Goal: Information Seeking & Learning: Learn about a topic

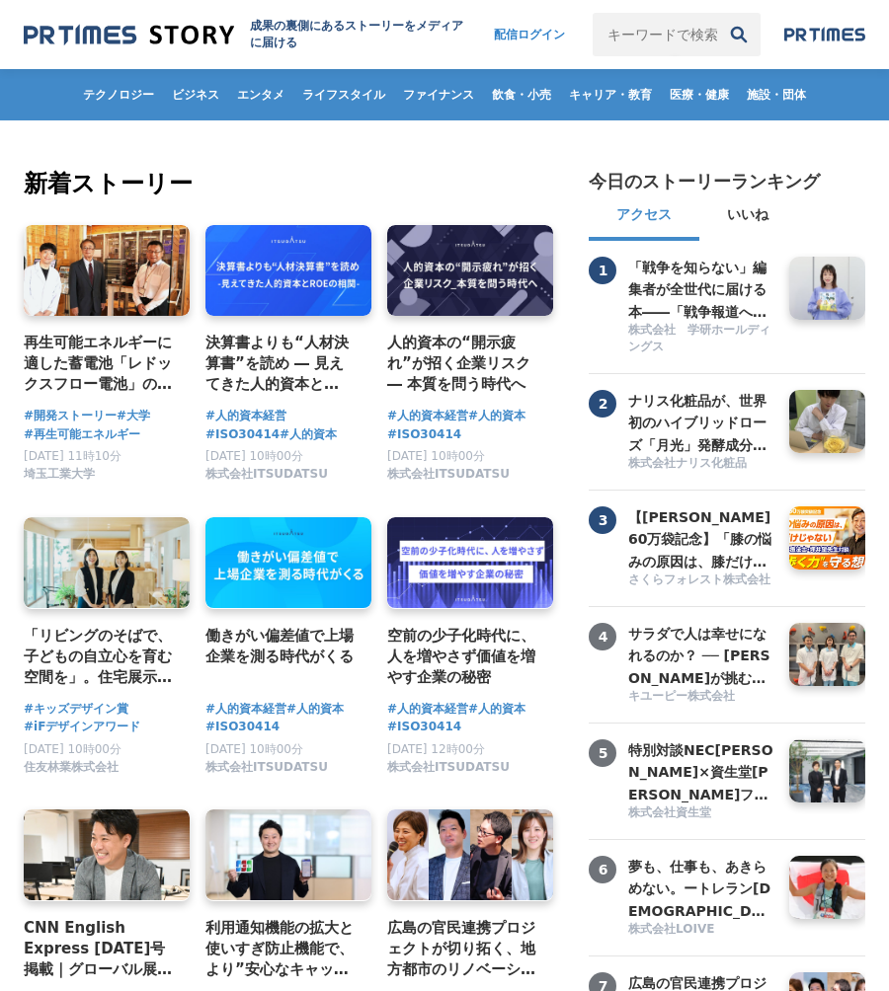
click at [633, 37] on input "キーワードで検索" at bounding box center [654, 34] width 124 height 43
type input "求人ジャーナル"
click at [717, 13] on button "検索" at bounding box center [738, 34] width 43 height 43
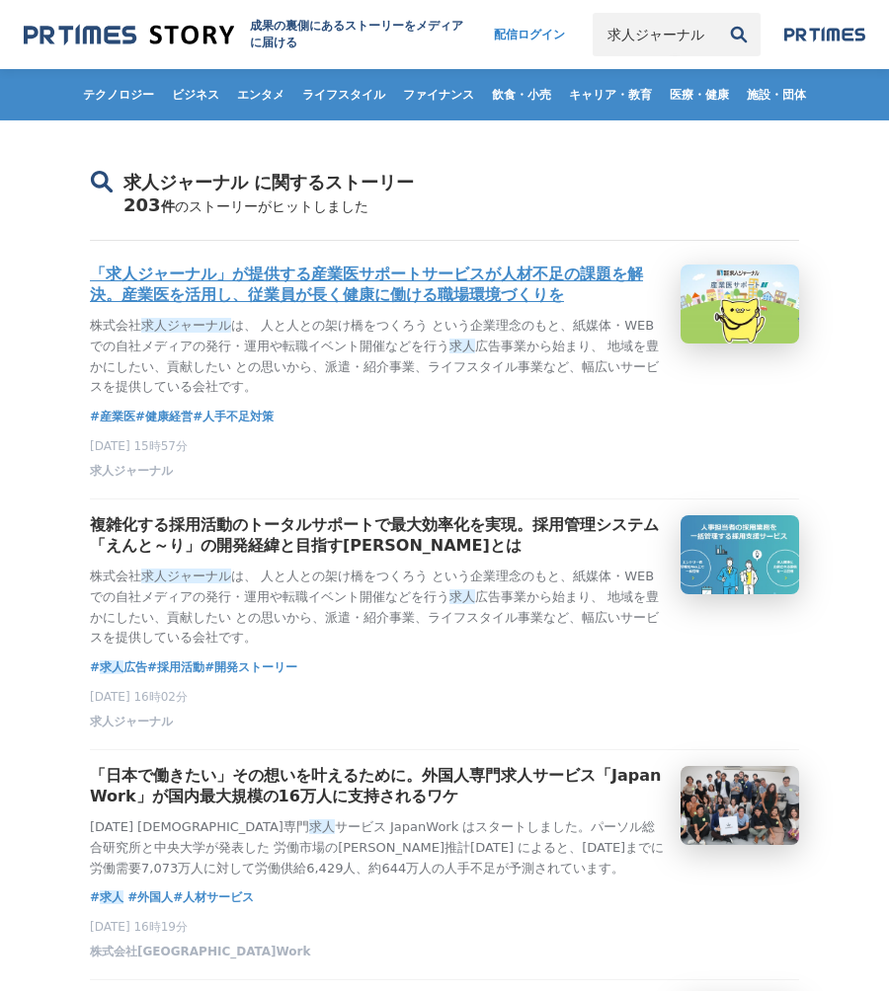
click at [404, 284] on h3 "「求人ジャーナル」が提供する産業医サポートサービスが人材不足の課題を解決。産業医を活用し、従業員が長く健康に働ける職場環境づくりを" at bounding box center [377, 285] width 575 height 41
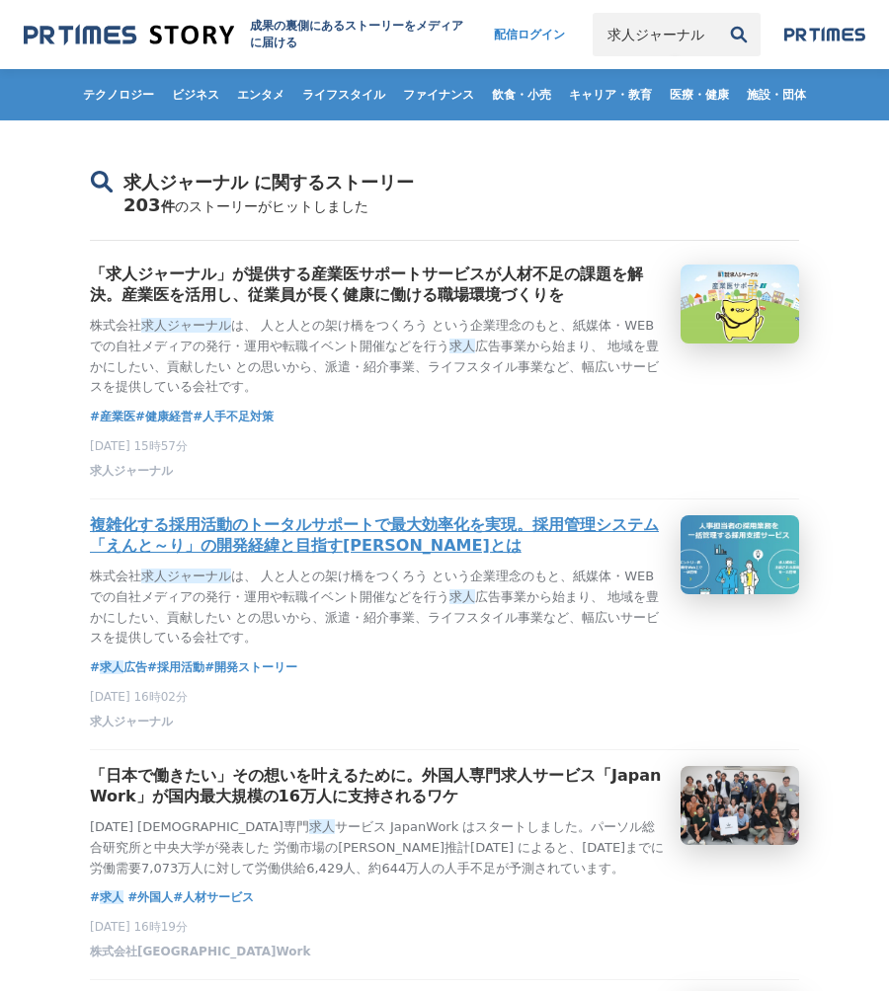
click at [409, 531] on h3 "複雑化する採用活動のトータルサポートで最大効率化を実現。採用管理システム「えんと～り」の開発経緯と目指す[PERSON_NAME]とは" at bounding box center [377, 535] width 575 height 41
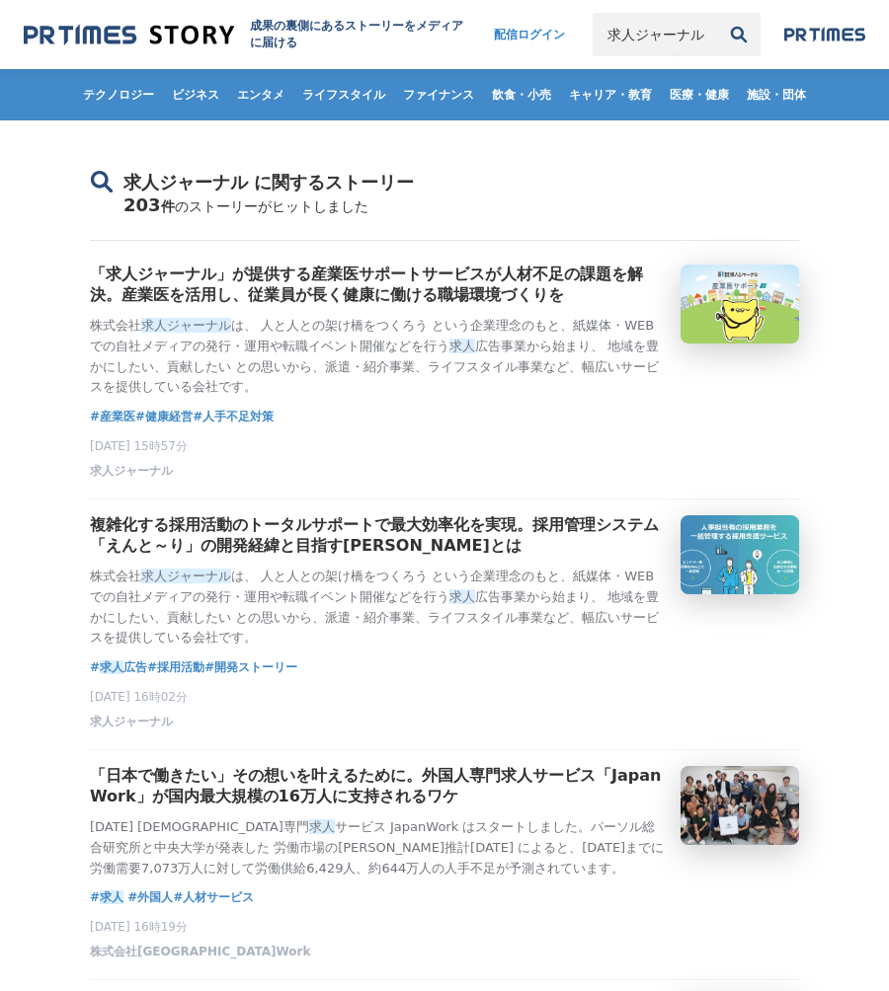
click at [658, 26] on input "求人ジャーナル" at bounding box center [654, 34] width 124 height 43
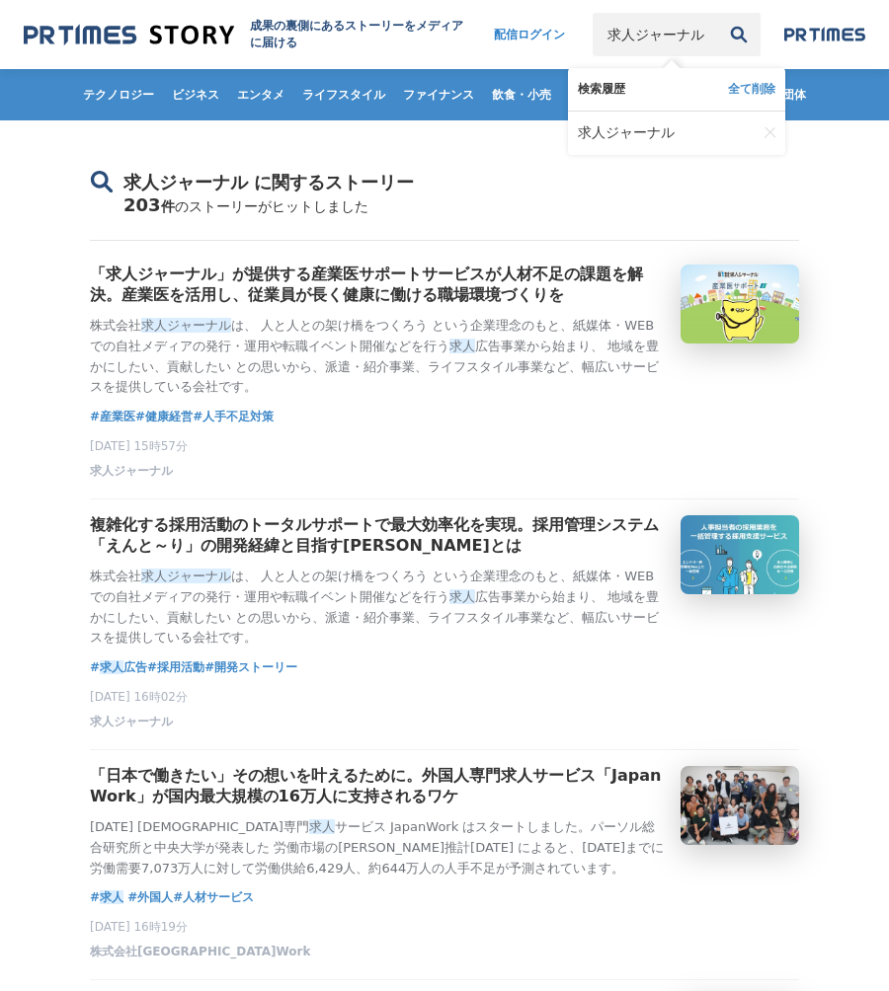
click at [658, 26] on input "求人ジャーナル" at bounding box center [654, 34] width 124 height 43
type input "求"
type input "SEO"
click at [717, 13] on button "検索" at bounding box center [738, 34] width 43 height 43
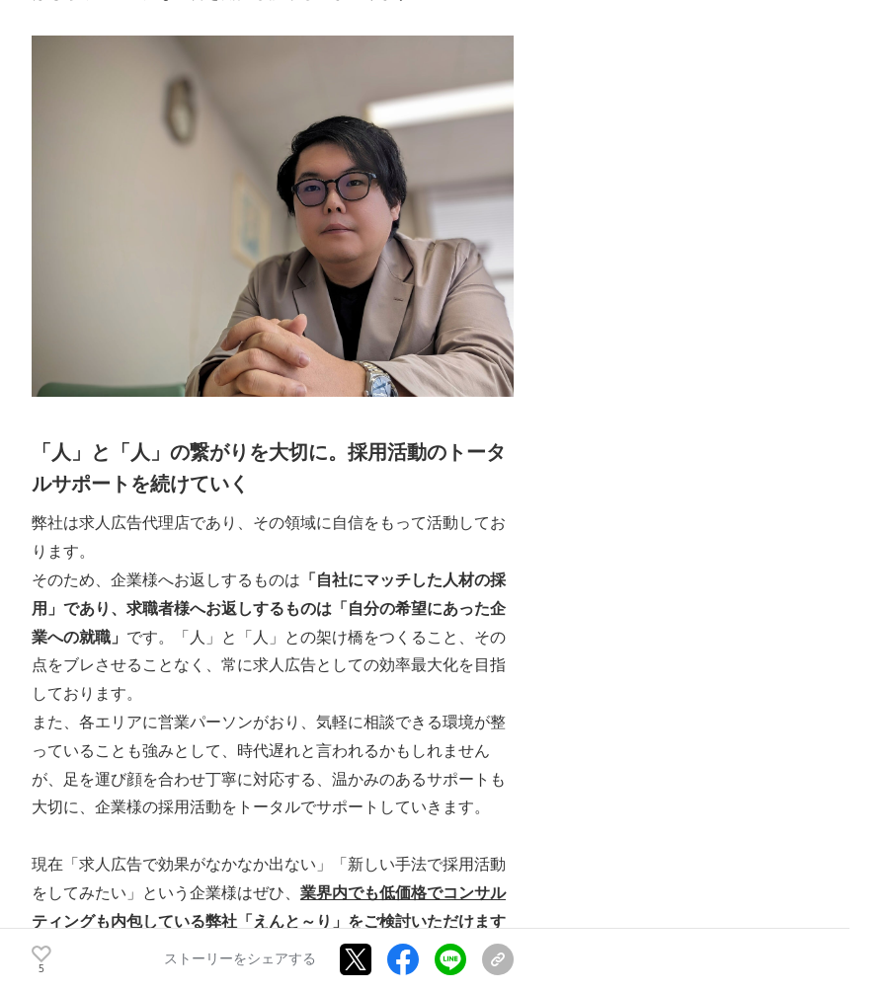
scroll to position [5932, 0]
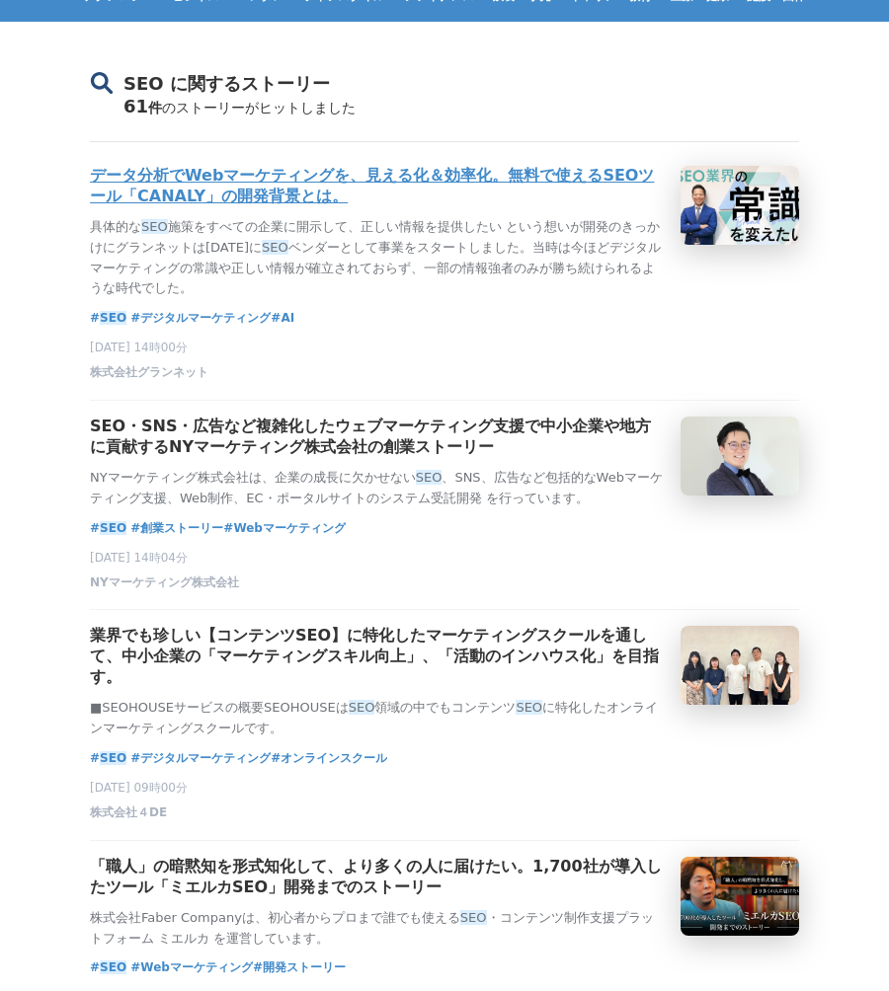
scroll to position [90, 0]
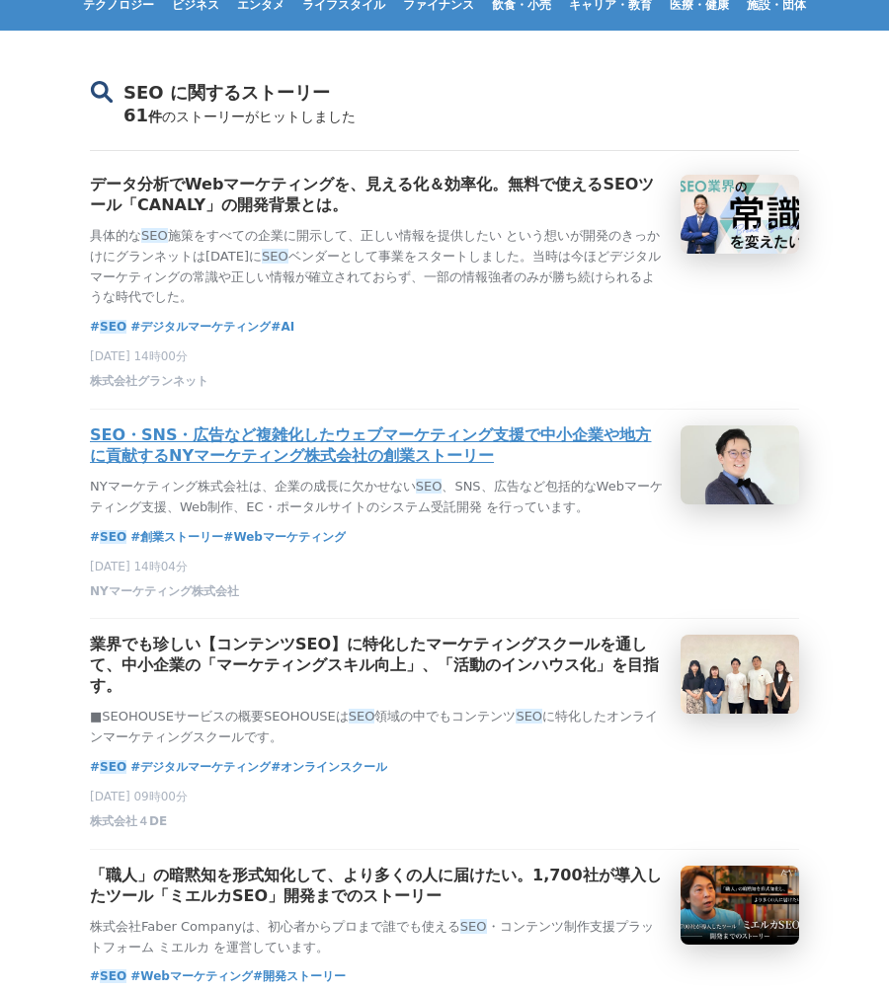
click at [329, 443] on h3 "SEO・SNS・広告など複雑化したウェブマーケティング支援で中小企業や地方に貢献するNYマーケティング株式会社の創業ストーリー" at bounding box center [377, 446] width 575 height 41
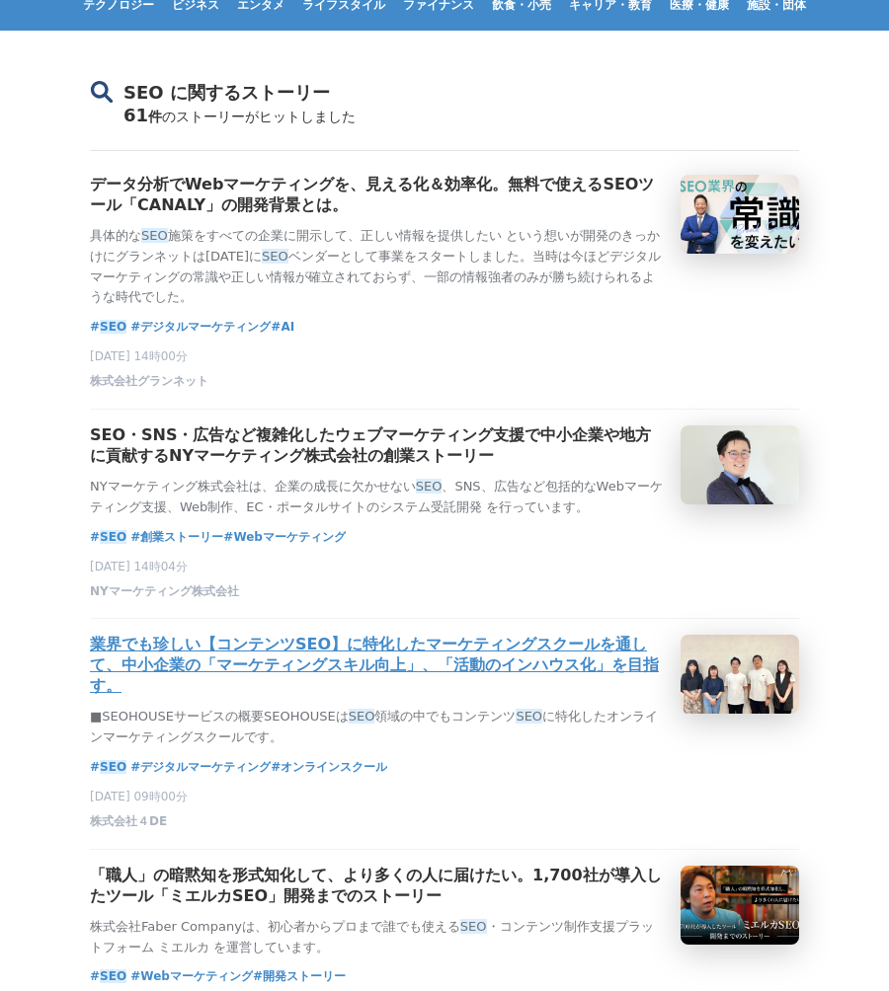
click at [338, 654] on h3 "業界でも珍しい【コンテンツSEO】に特化したマーケティングスクールを通して、中小企業の「マーケティングスキル向上」、「活動のインハウス化」を目指す。" at bounding box center [377, 666] width 575 height 62
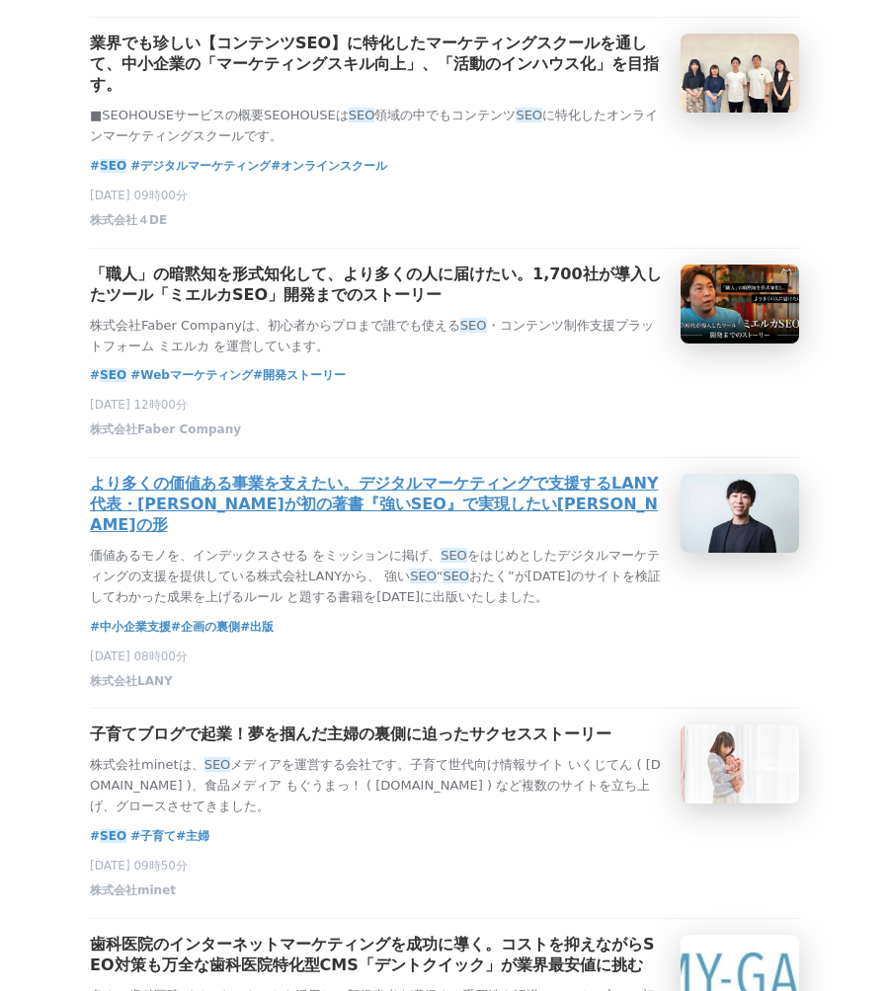
scroll to position [721, 0]
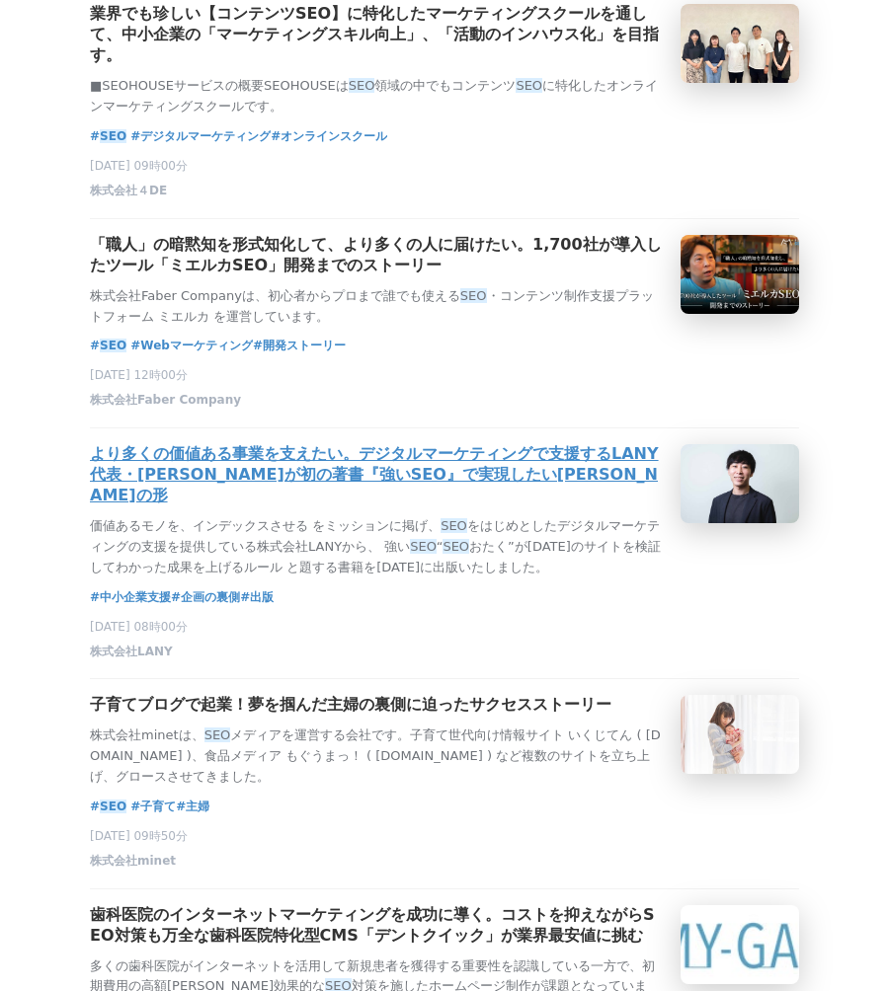
click at [367, 506] on h3 "より多くの価値ある事業を支えたい。デジタルマーケティングで支援するLANY代表・竹内渓太が初の著書『強いSEO』で実現したい未来の形" at bounding box center [377, 475] width 575 height 62
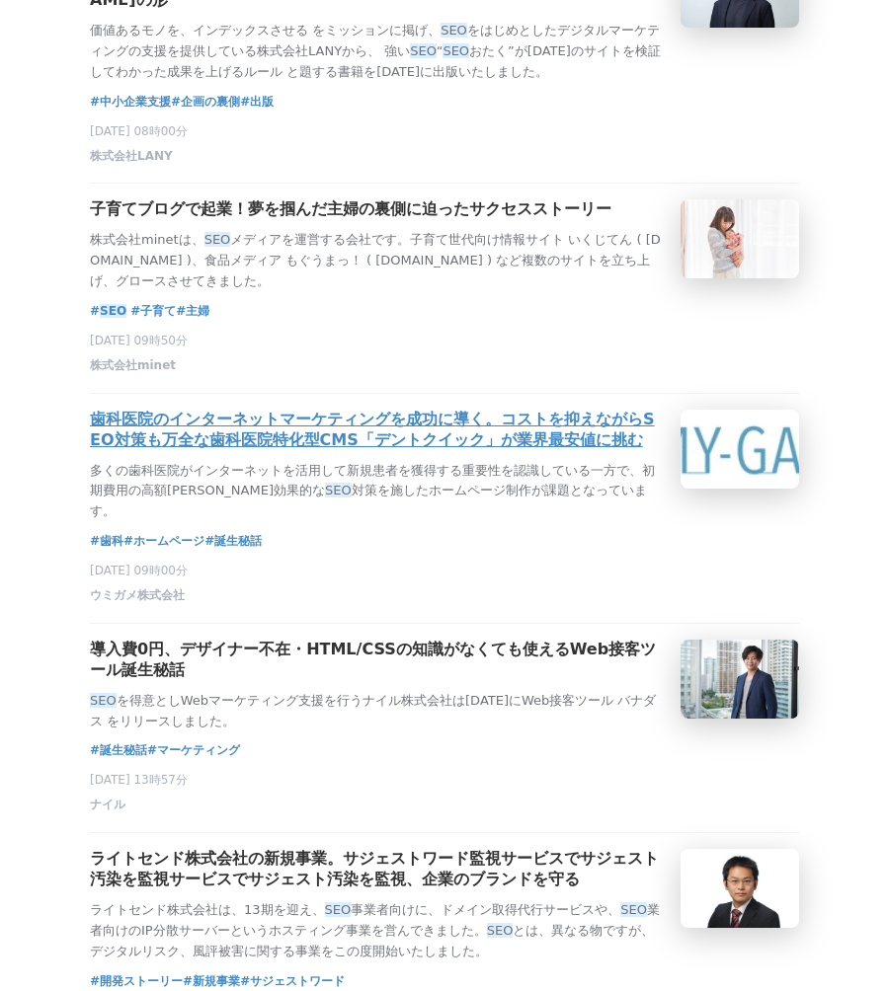
scroll to position [1215, 0]
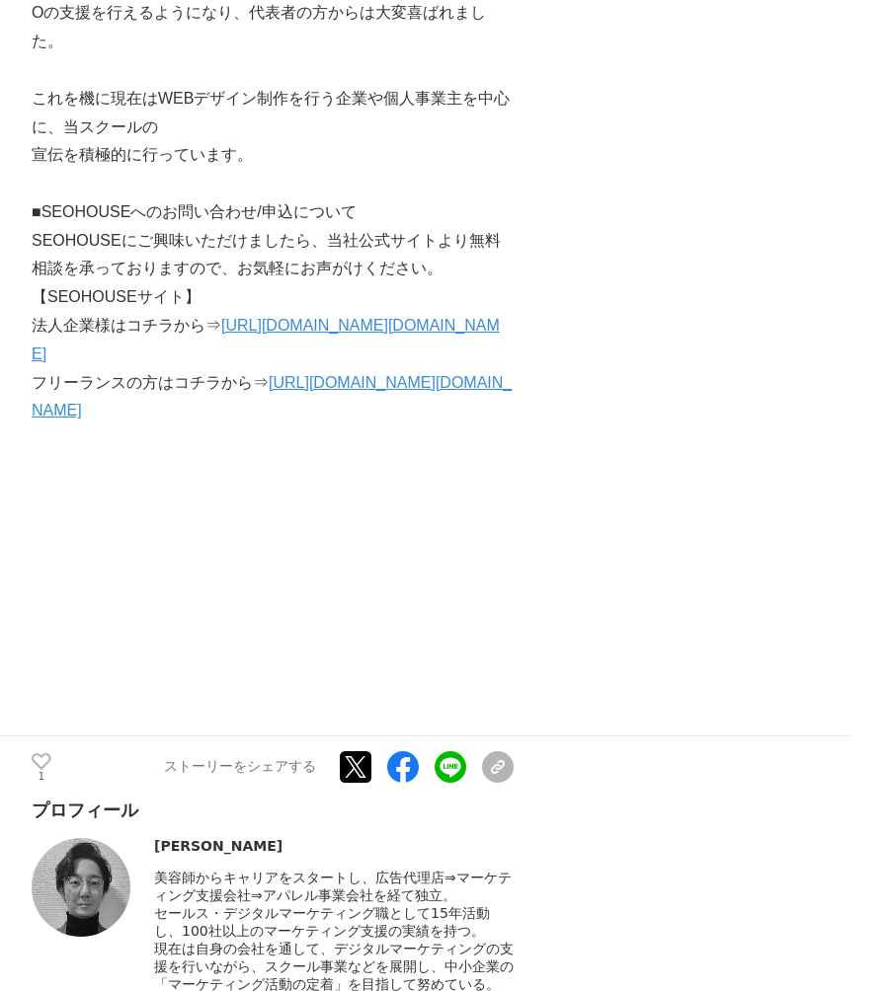
scroll to position [6034, 0]
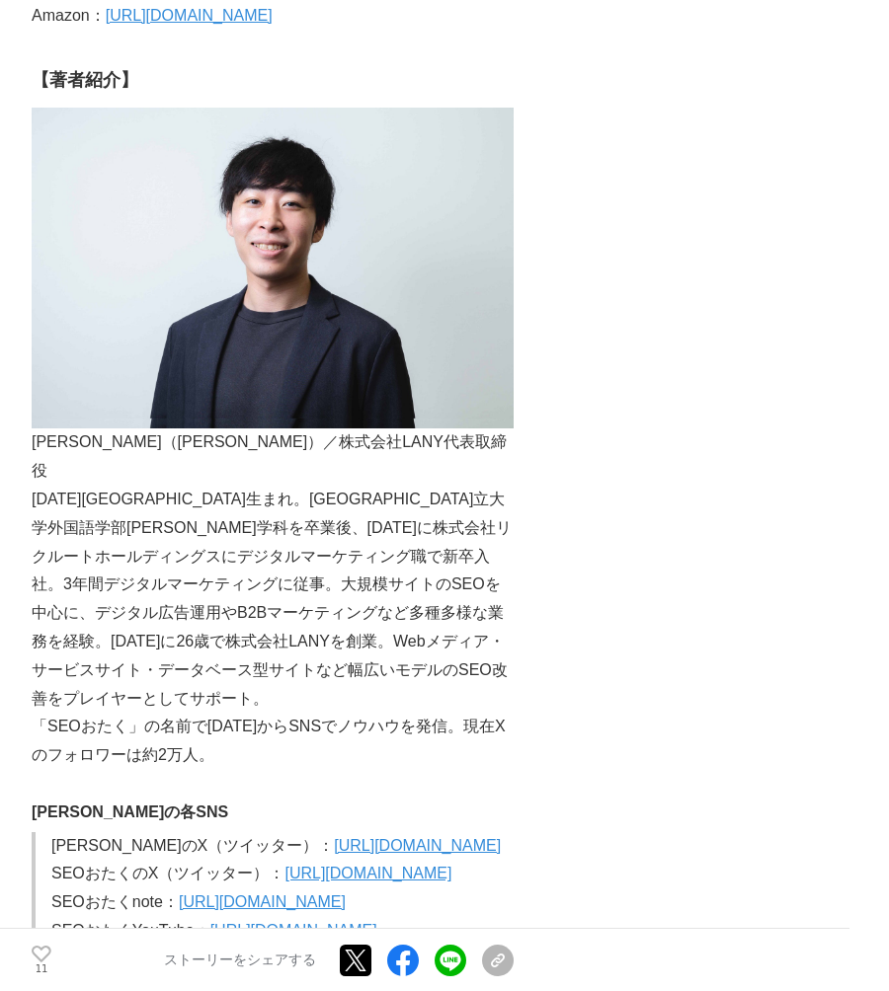
scroll to position [5837, 0]
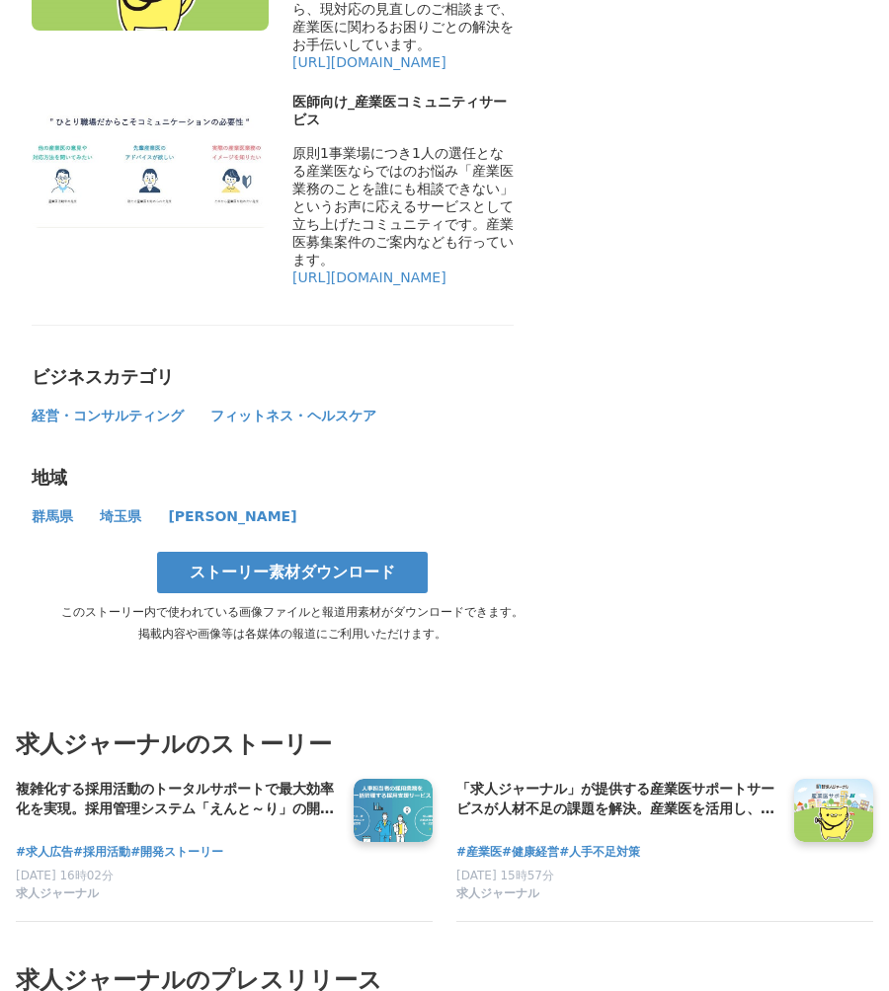
scroll to position [9610, 0]
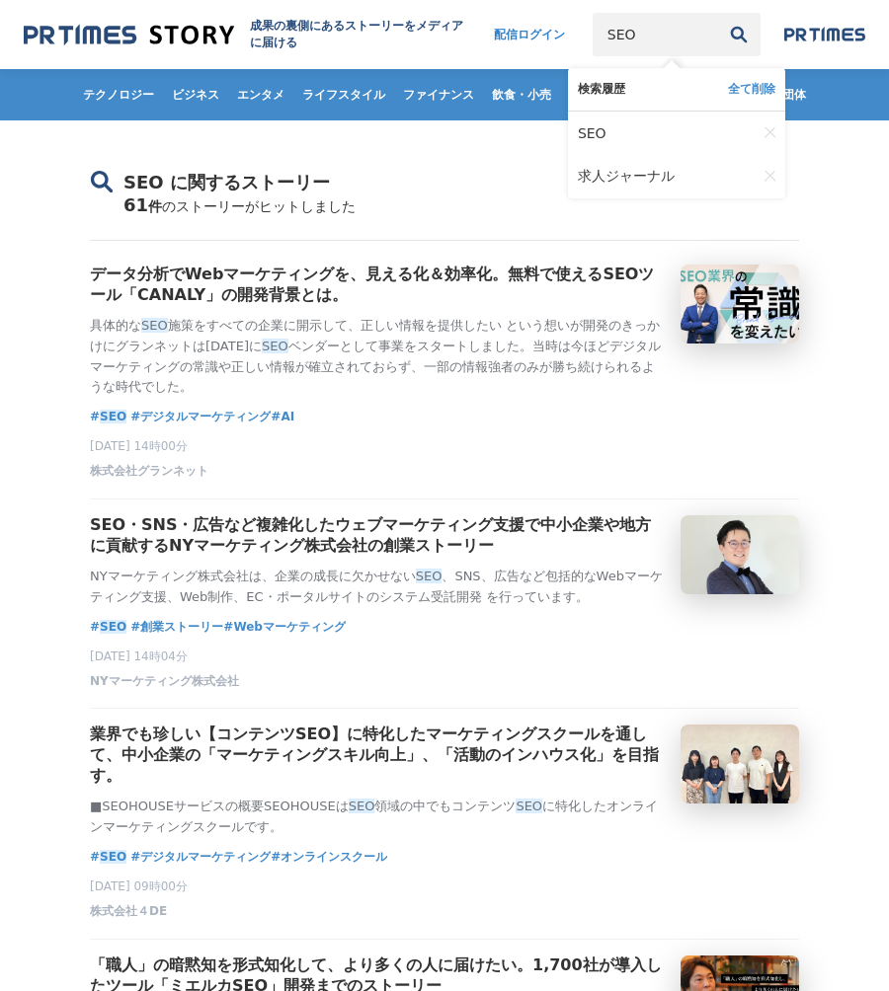
click at [672, 37] on input "SEO" at bounding box center [654, 34] width 124 height 43
type input "S"
type input "インタビュー"
click at [717, 13] on button "検索" at bounding box center [738, 34] width 43 height 43
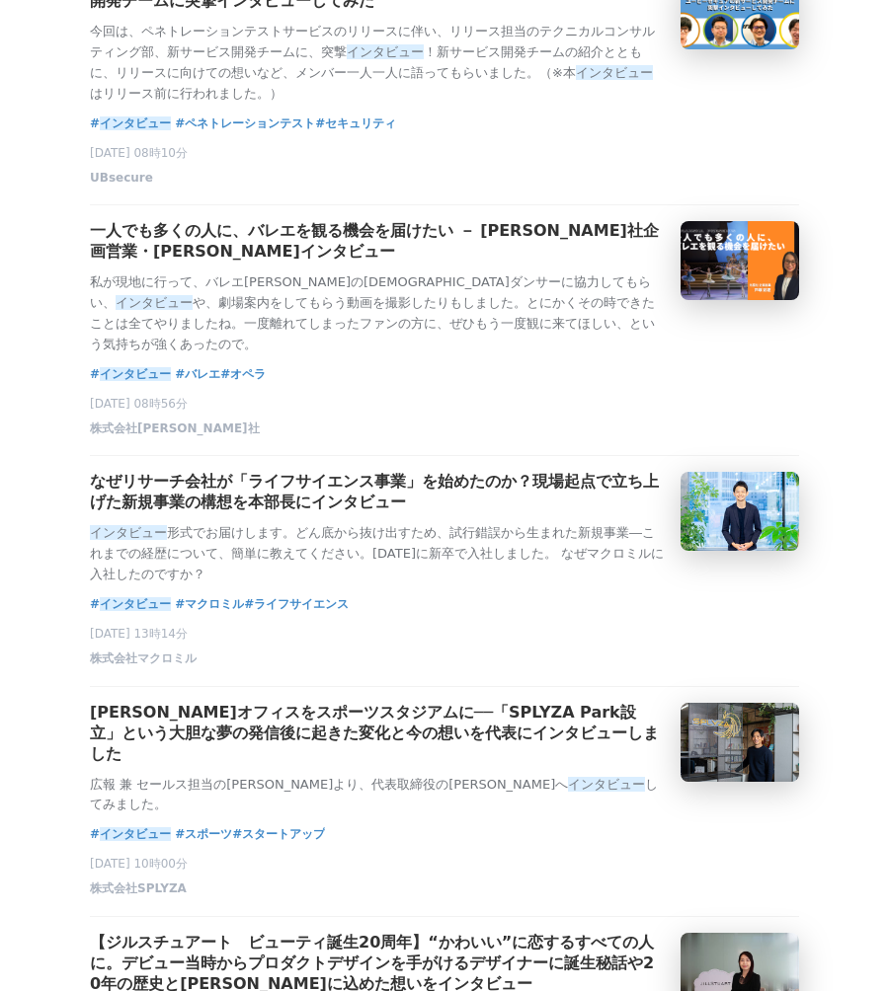
scroll to position [757, 0]
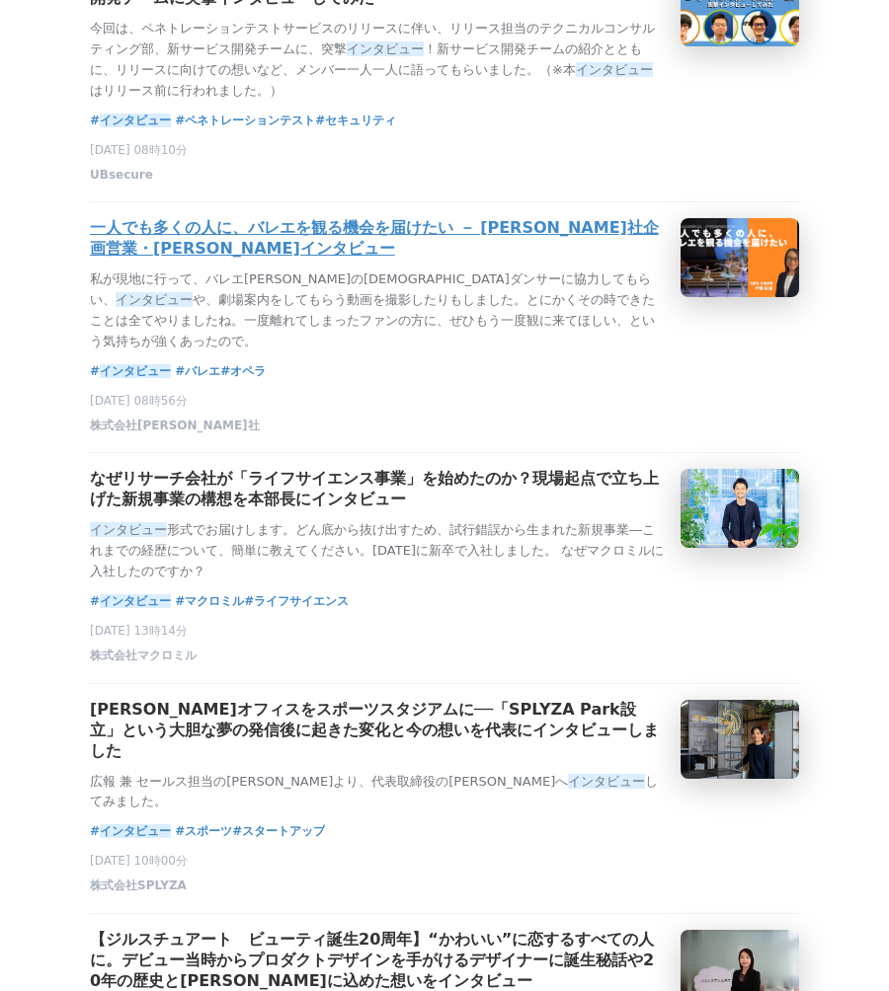
click at [370, 260] on h3 "一人でも多くの人に、バレエを観る機会を届けたい － [PERSON_NAME]社企画営業・[PERSON_NAME]インタビュー" at bounding box center [377, 238] width 575 height 41
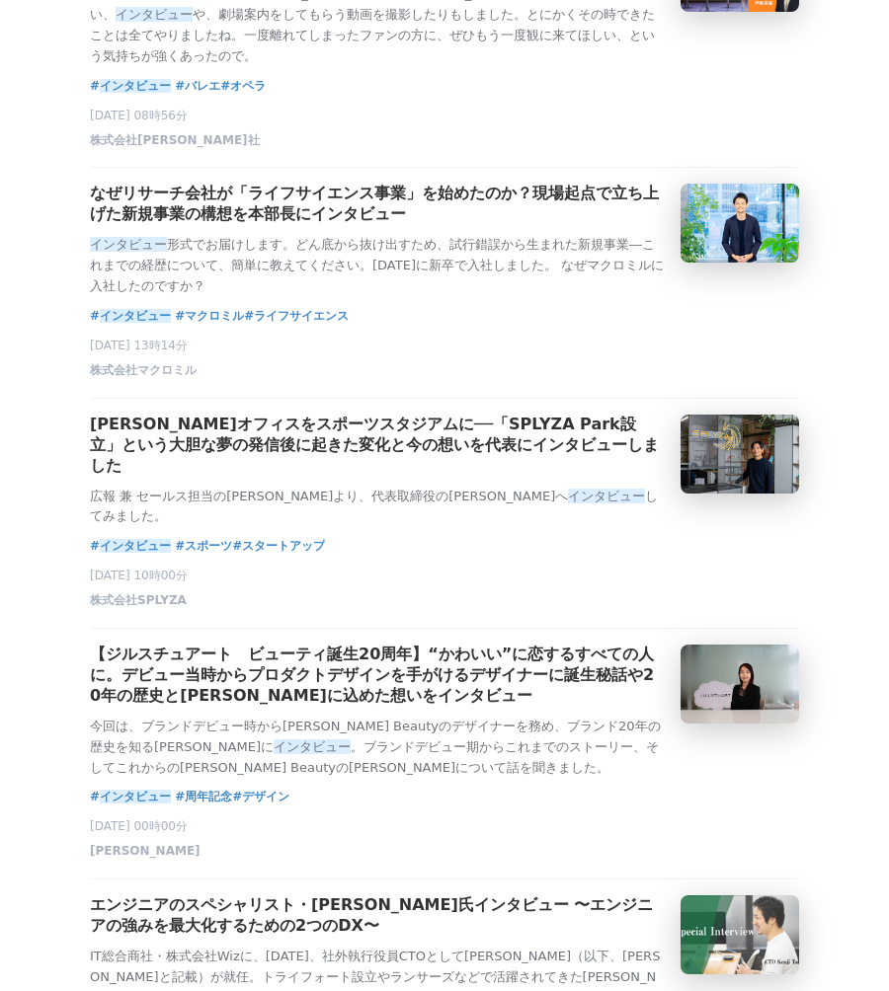
scroll to position [1072, 0]
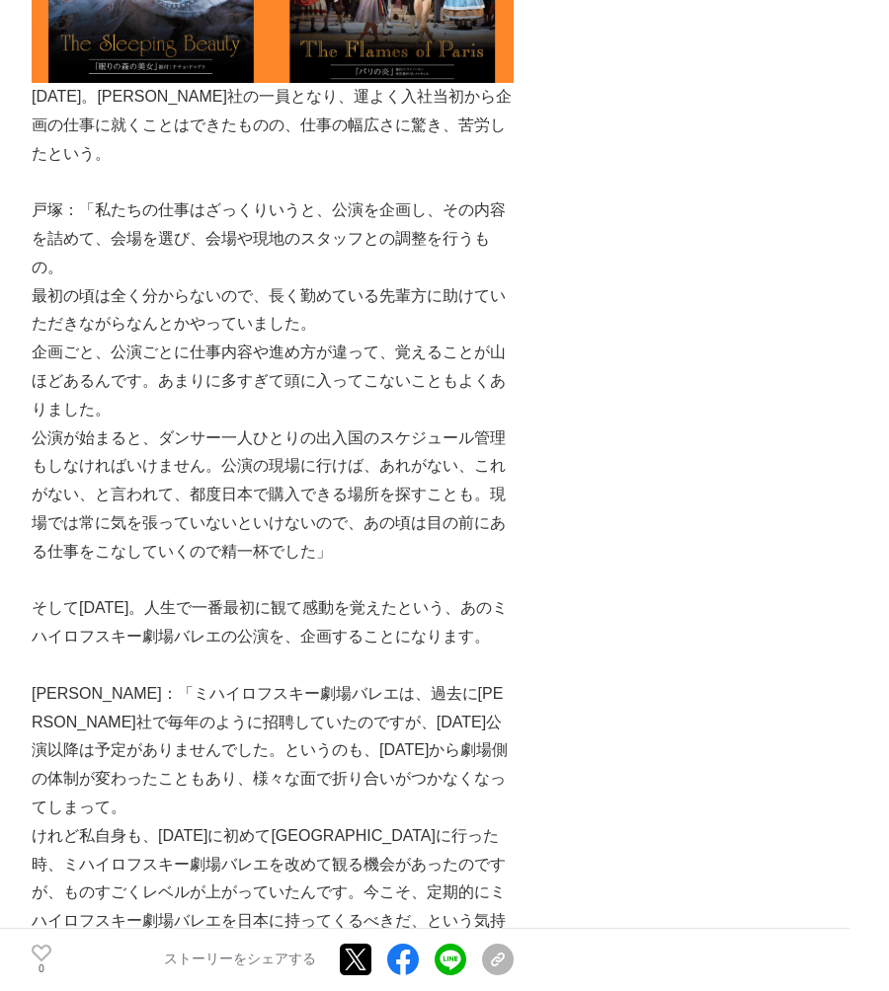
scroll to position [4715, 0]
